Goal: Transaction & Acquisition: Download file/media

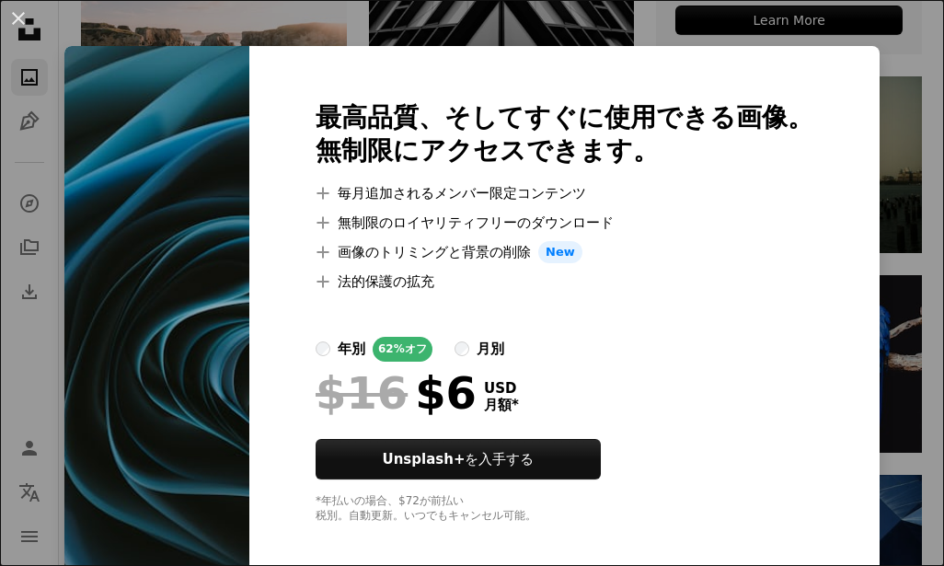
scroll to position [25, 0]
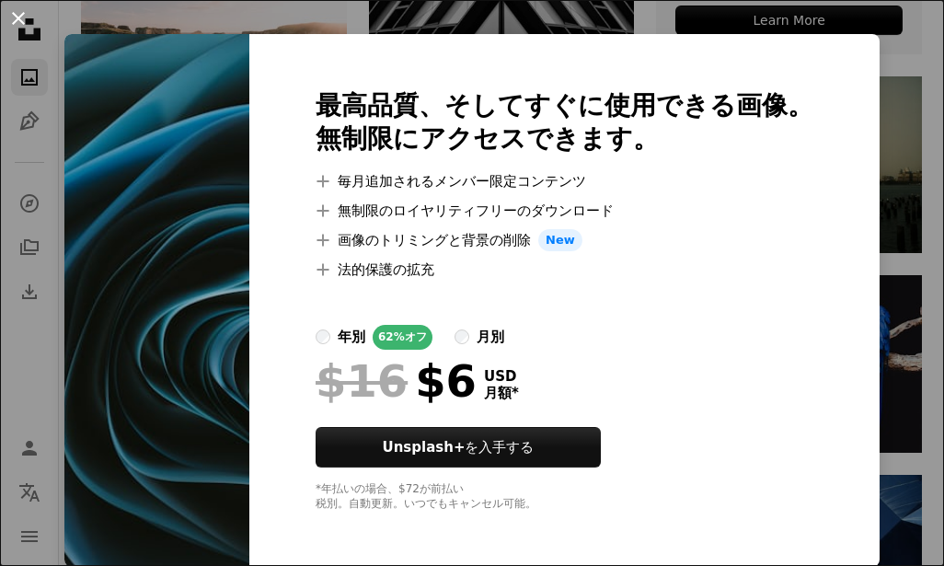
click at [17, 19] on button "An X shape" at bounding box center [18, 18] width 22 height 22
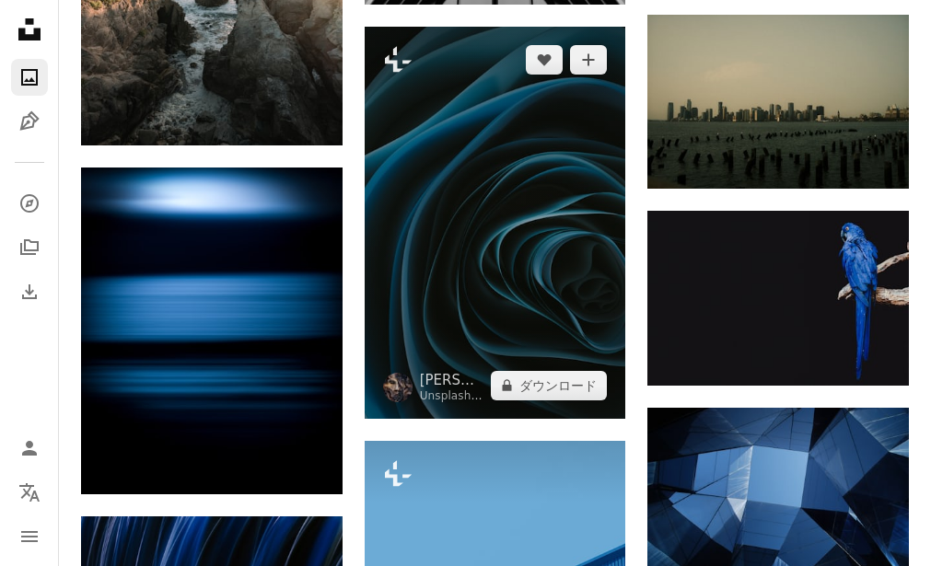
click at [500, 167] on img at bounding box center [495, 223] width 261 height 392
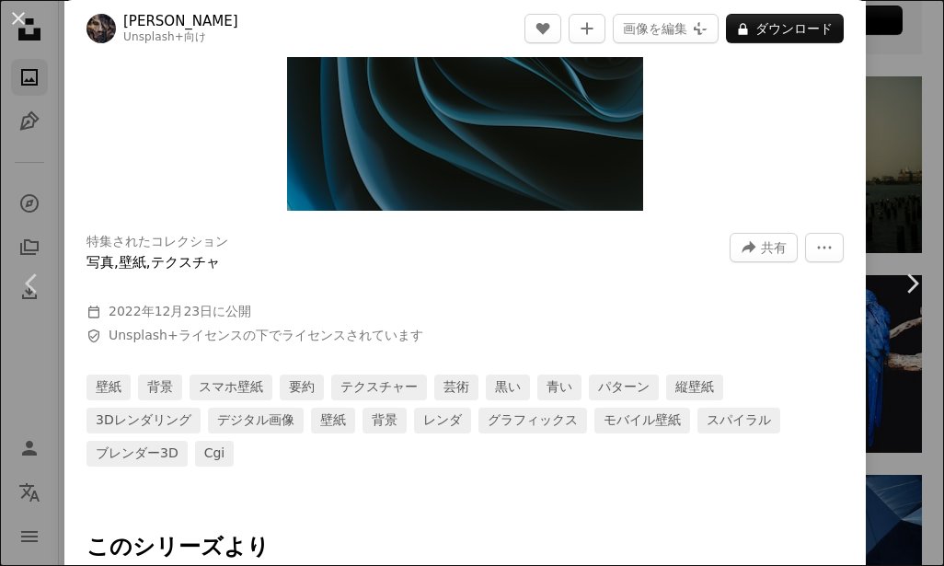
scroll to position [460, 0]
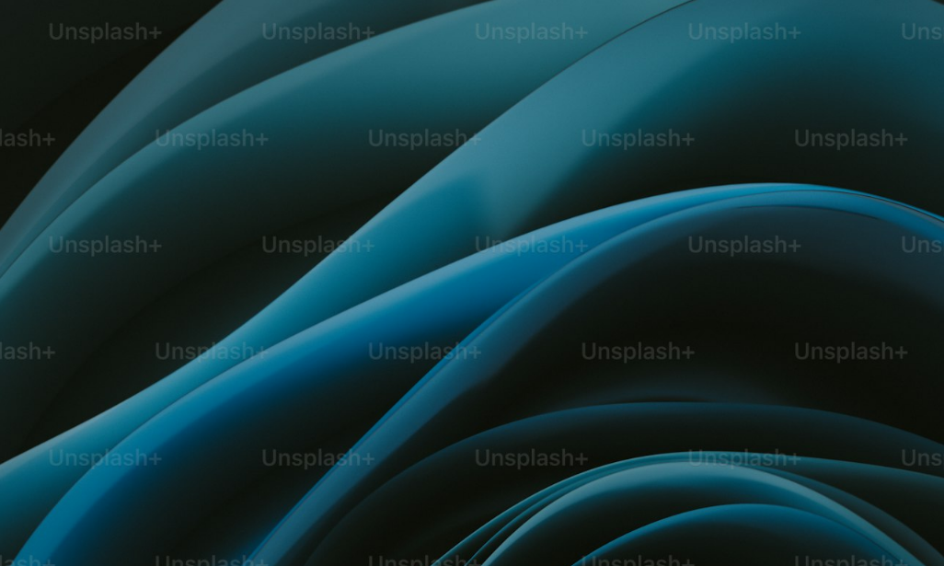
scroll to position [407, 0]
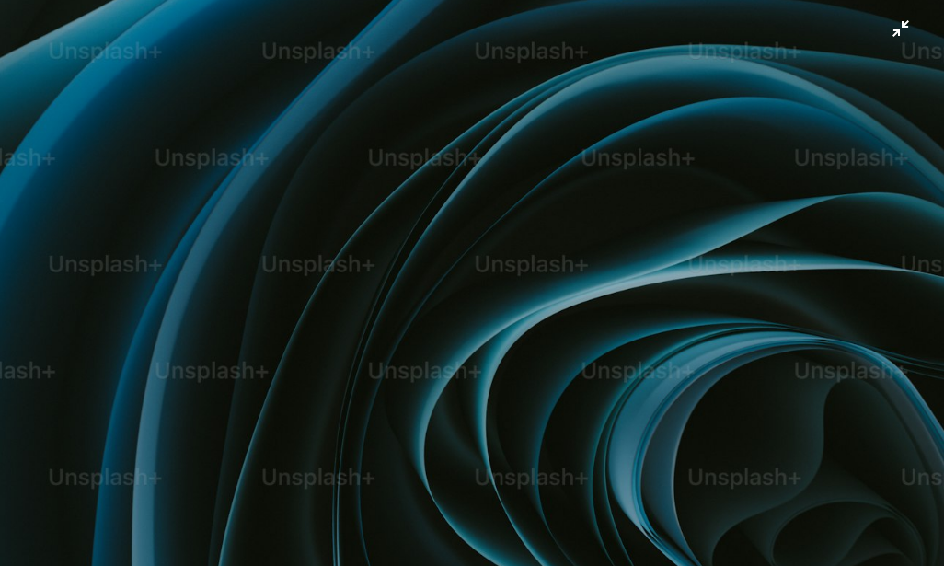
click at [857, 38] on img "この画像でズームアウトする" at bounding box center [472, 301] width 946 height 1419
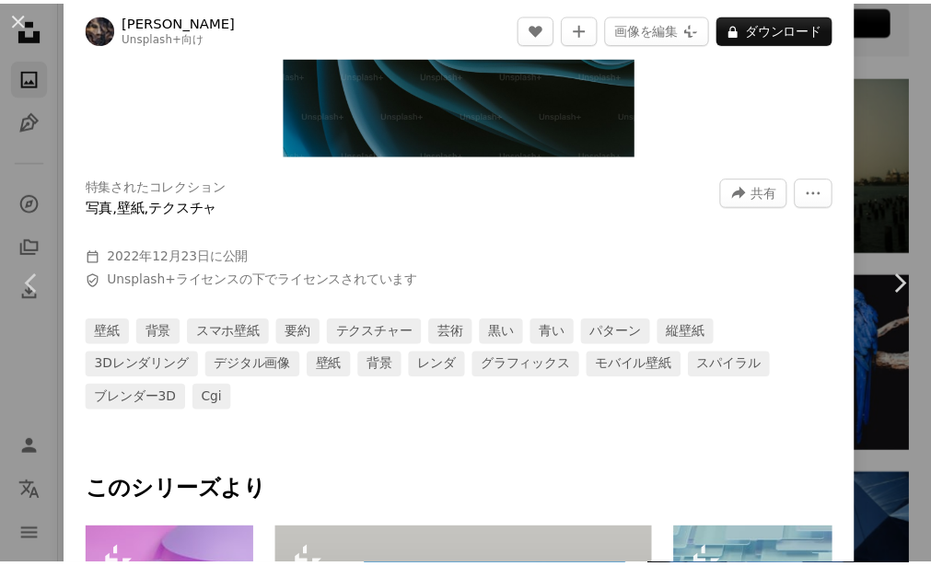
scroll to position [81, 0]
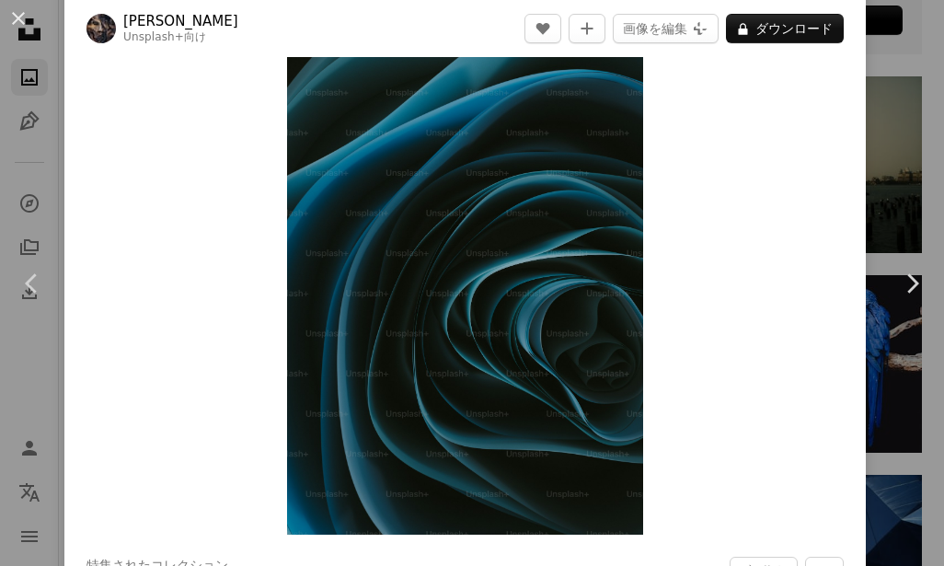
click at [888, 79] on div "An X shape Chevron left Chevron right [PERSON_NAME] Unsplash+ 向け A heart A plus…" at bounding box center [472, 283] width 944 height 566
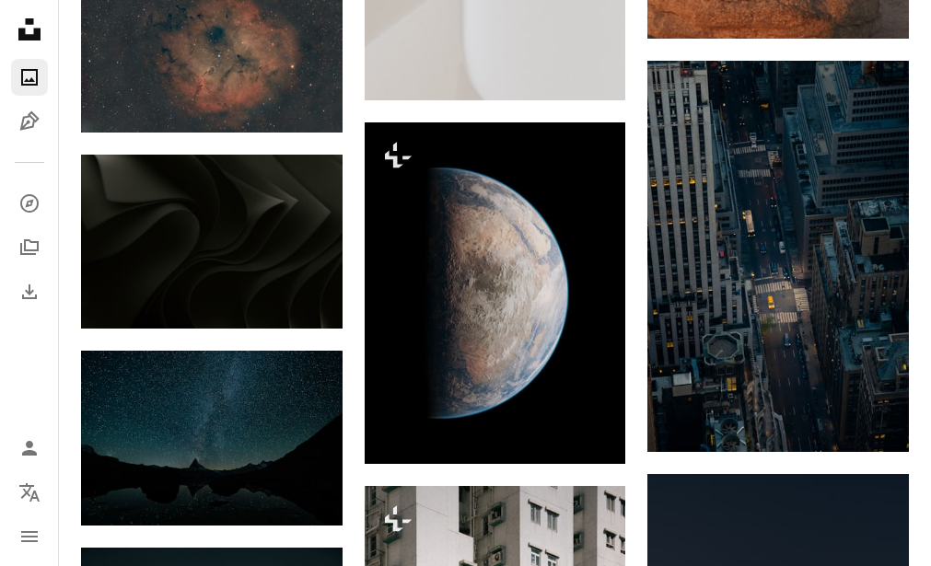
scroll to position [10494, 0]
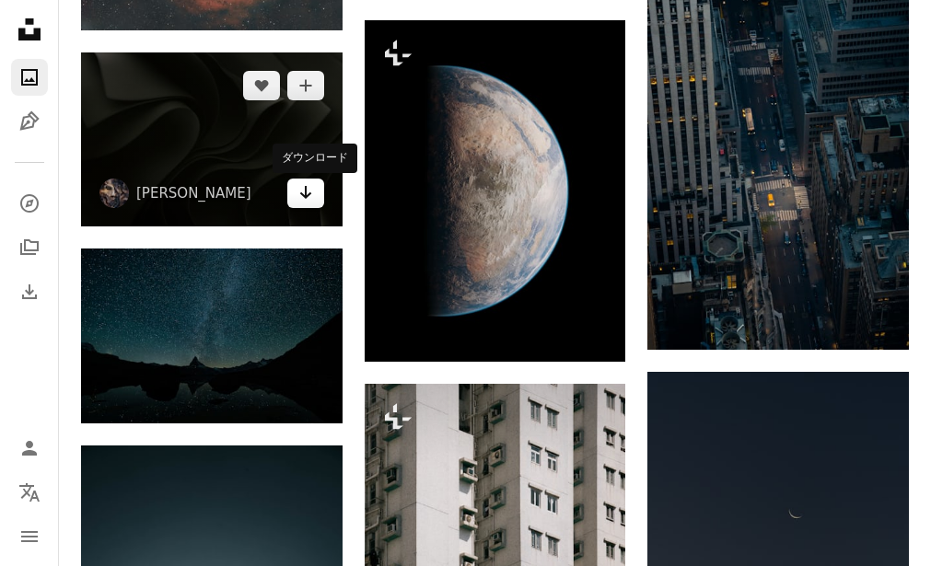
click at [309, 197] on icon "Arrow pointing down" at bounding box center [305, 192] width 15 height 22
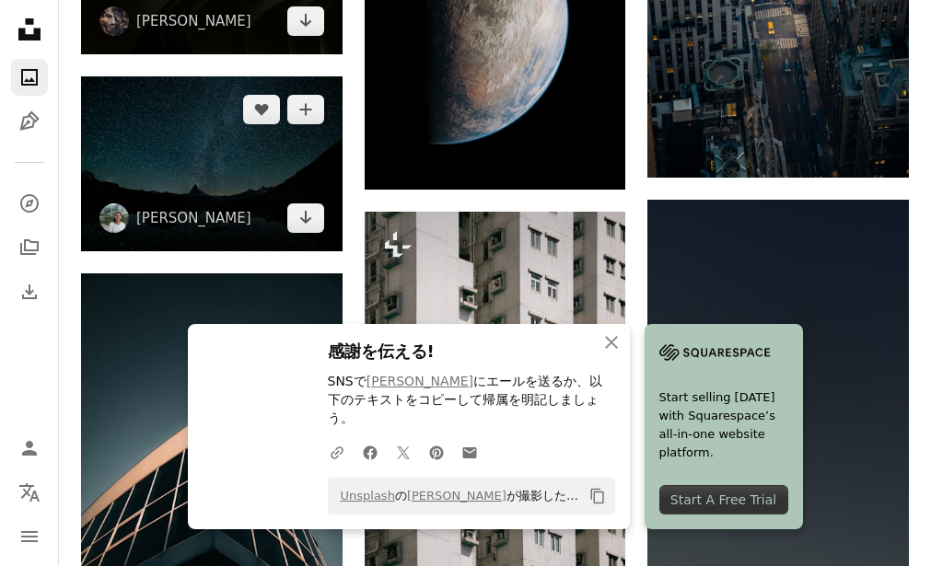
scroll to position [10678, 0]
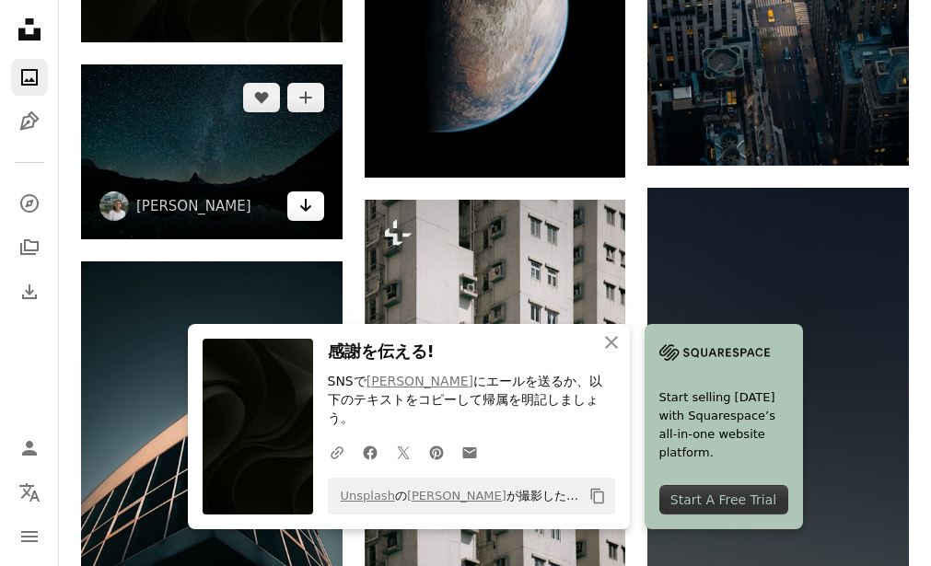
click at [301, 212] on icon "Arrow pointing down" at bounding box center [305, 205] width 15 height 22
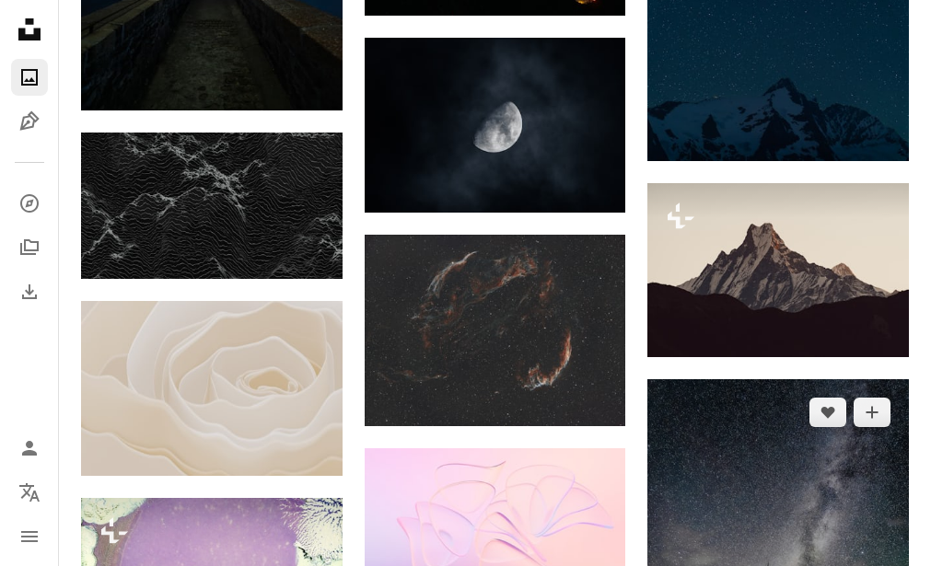
scroll to position [13624, 0]
